Goal: Find specific page/section: Find specific page/section

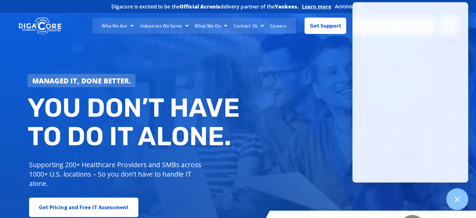
click at [267, 132] on div "Managed IT, done better. You don’t have to do IT alone. Supporting 200+ Healthc…" at bounding box center [238, 128] width 476 height 235
click at [449, 199] on div at bounding box center [457, 199] width 23 height 23
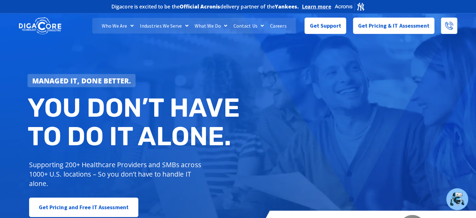
click at [286, 24] on link "Careers" at bounding box center [278, 26] width 23 height 16
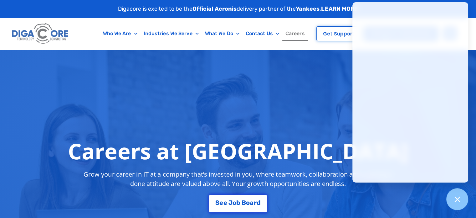
scroll to position [79, 0]
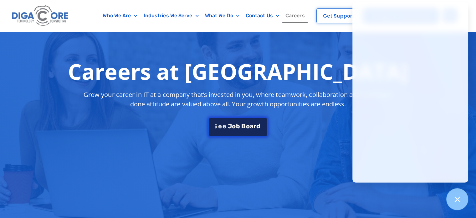
click at [243, 124] on span "B" at bounding box center [243, 126] width 4 height 6
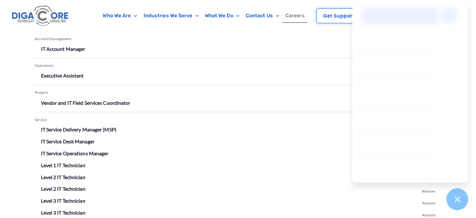
scroll to position [1096, 0]
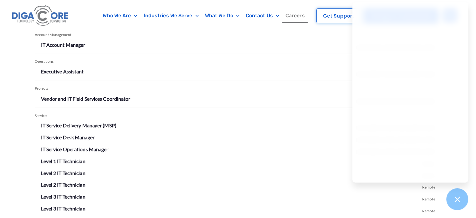
click at [220, 154] on ul "IT Service Delivery Manager (MSP) [GEOGRAPHIC_DATA], [GEOGRAPHIC_DATA] IT Servi…" at bounding box center [238, 198] width 407 height 157
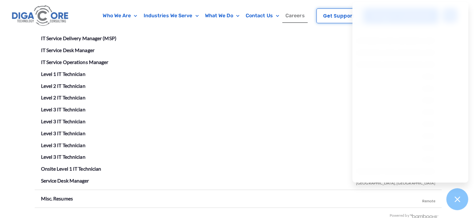
scroll to position [1183, 0]
click at [91, 34] on link "IT Service Delivery Manager (MSP)" at bounding box center [78, 37] width 75 height 6
